Goal: Check status: Check status

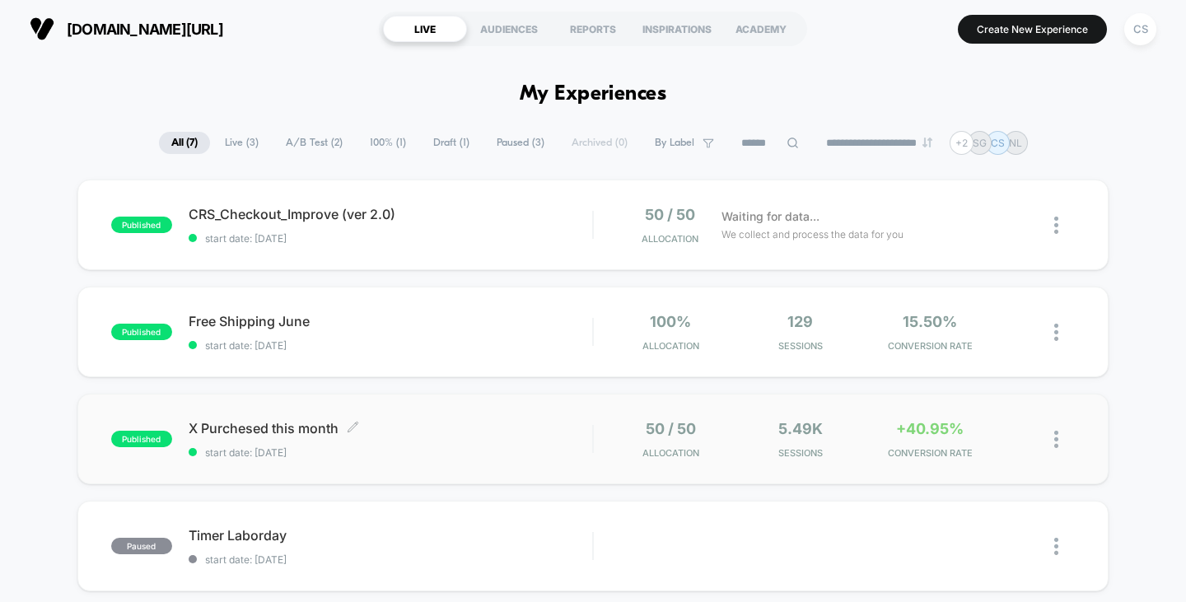
click at [490, 425] on span "X Purchesed this month Click to edit experience details" at bounding box center [391, 428] width 404 height 16
click at [404, 234] on span "start date: [DATE]" at bounding box center [391, 238] width 404 height 12
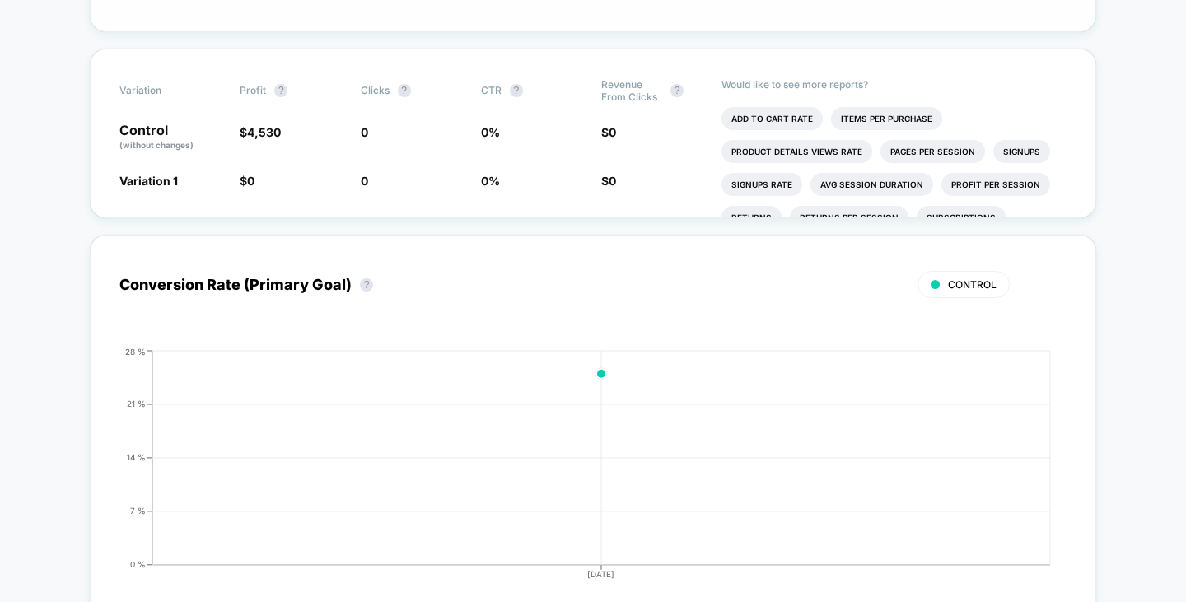
scroll to position [494, 0]
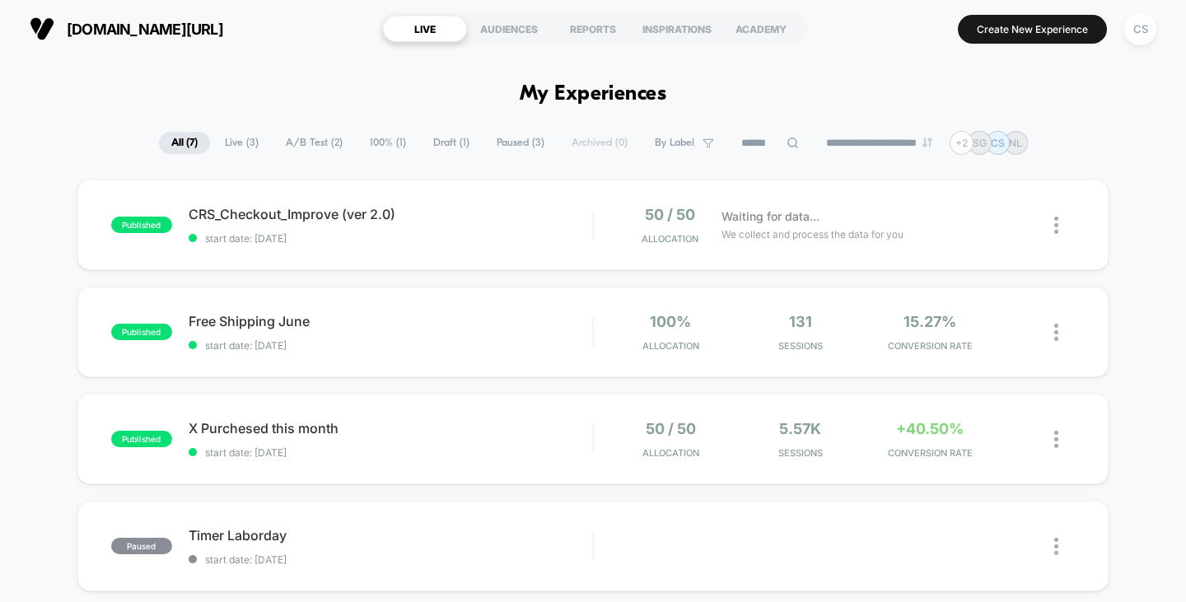
scroll to position [82, 0]
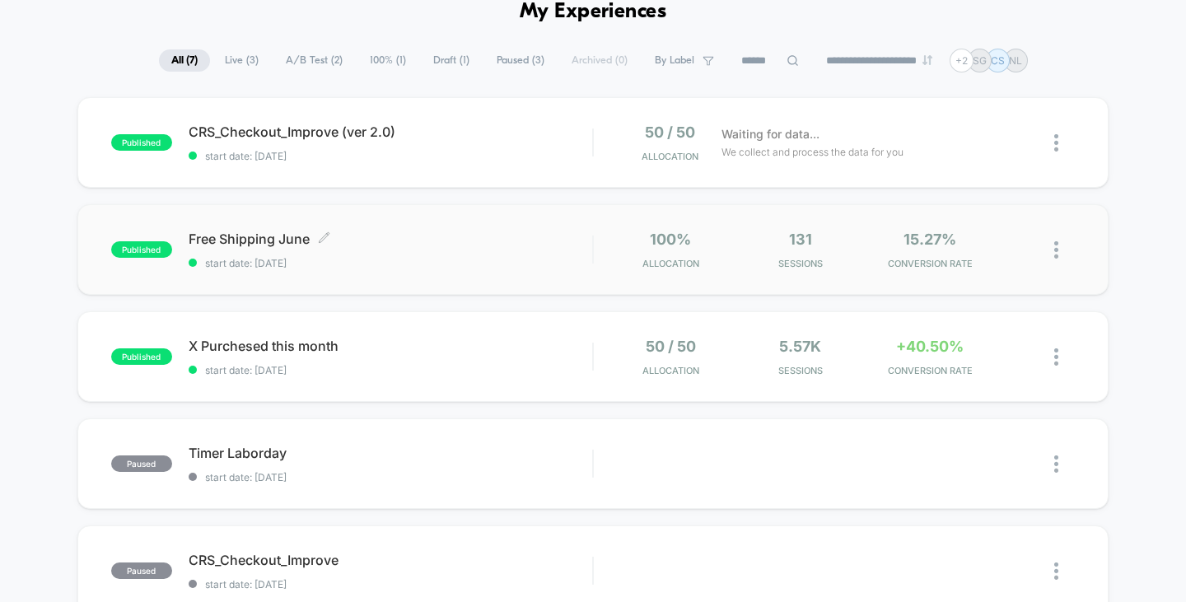
click at [428, 240] on span "Free Shipping June Click to edit experience details" at bounding box center [391, 239] width 404 height 16
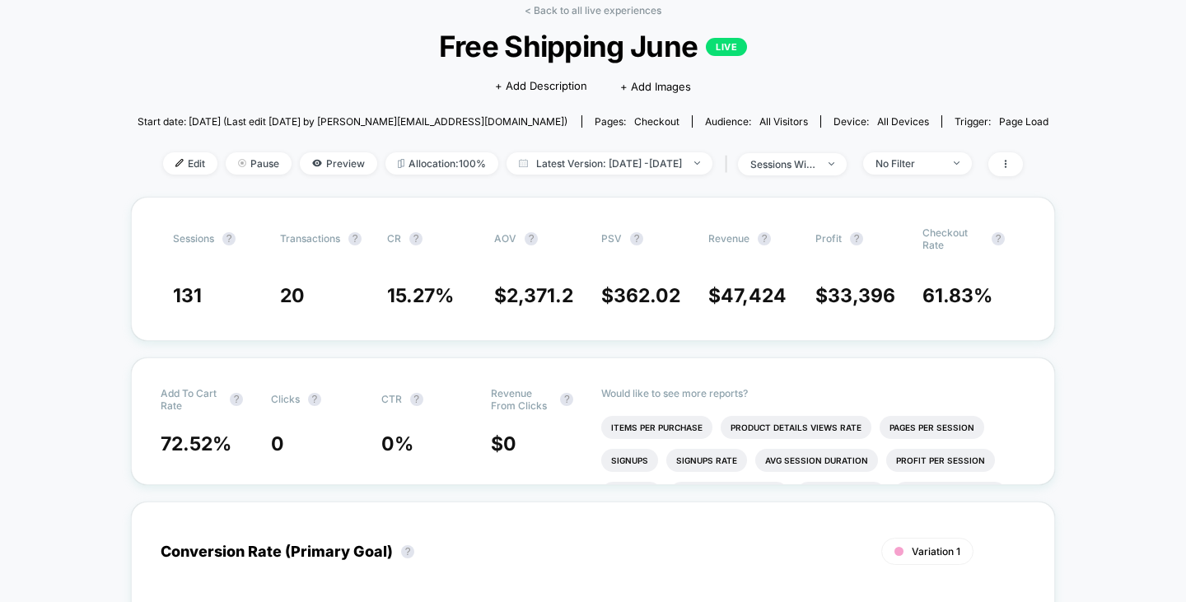
scroll to position [82, 0]
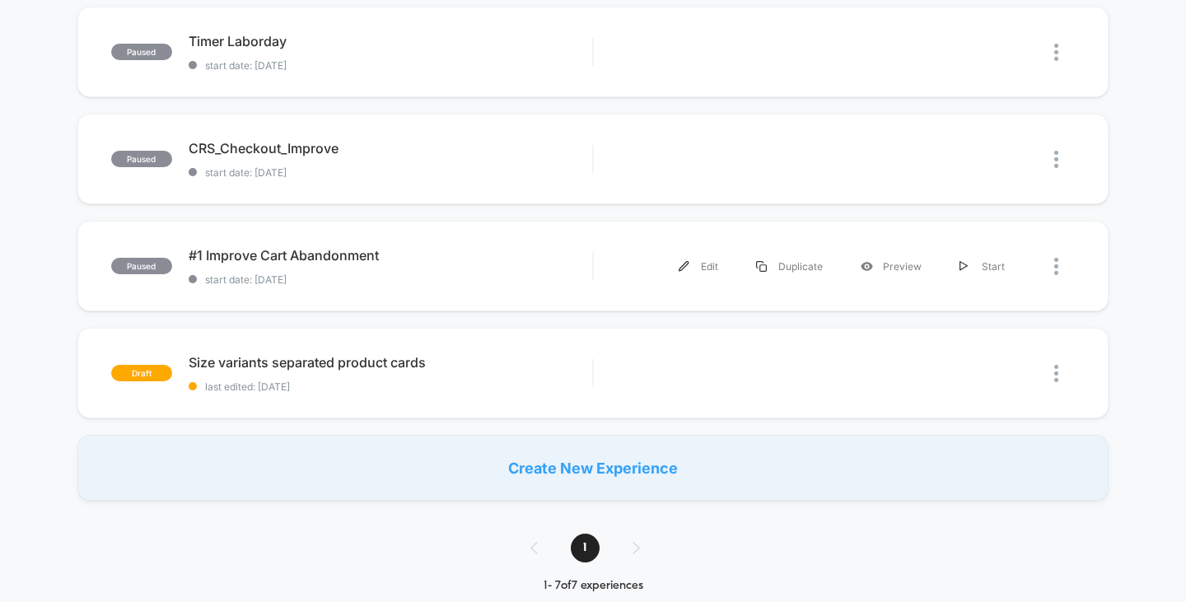
scroll to position [82, 0]
